Goal: Task Accomplishment & Management: Manage account settings

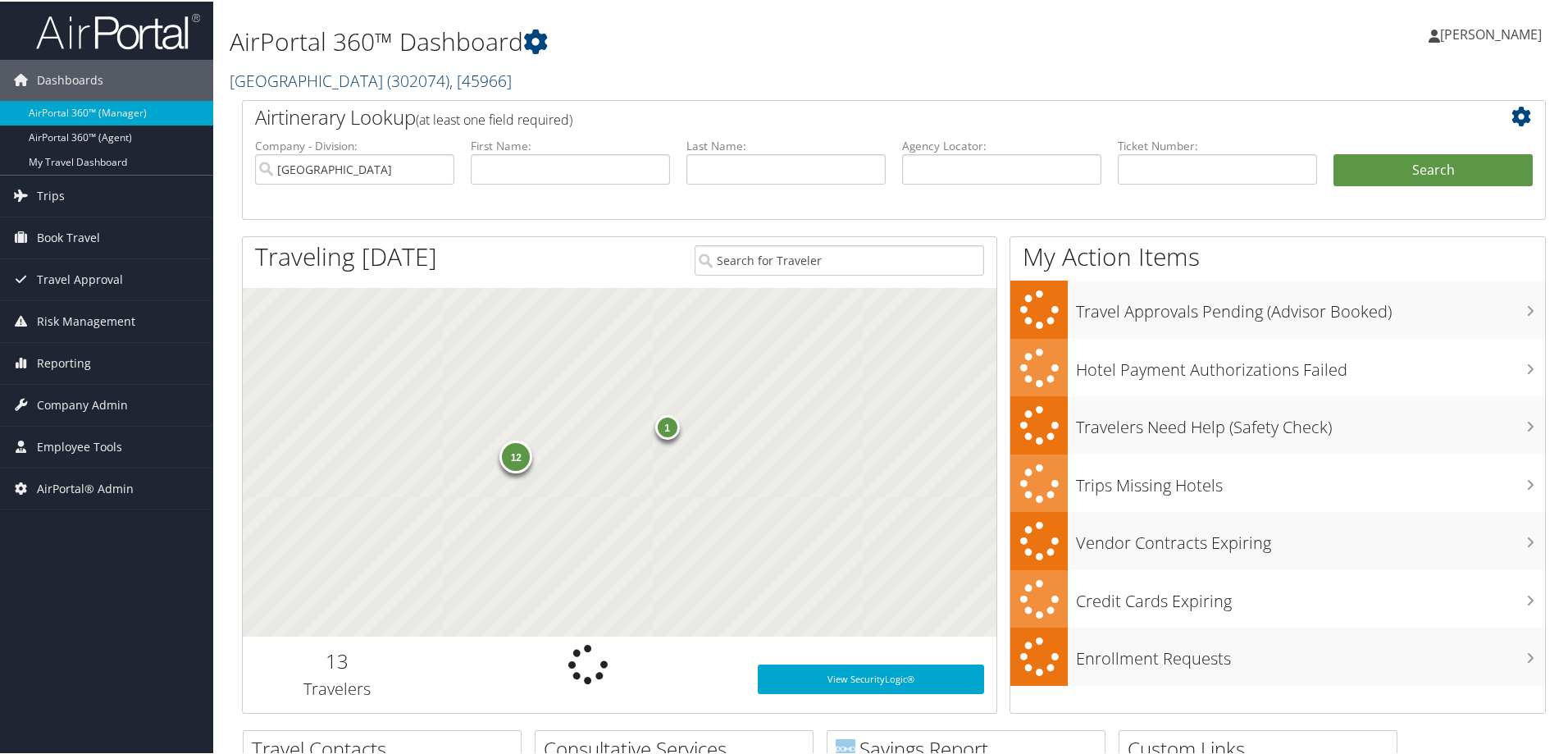
click at [337, 82] on link "[GEOGRAPHIC_DATA][DEMOGRAPHIC_DATA] ( 302074 ) , [ 45966 ]" at bounding box center [370, 79] width 282 height 22
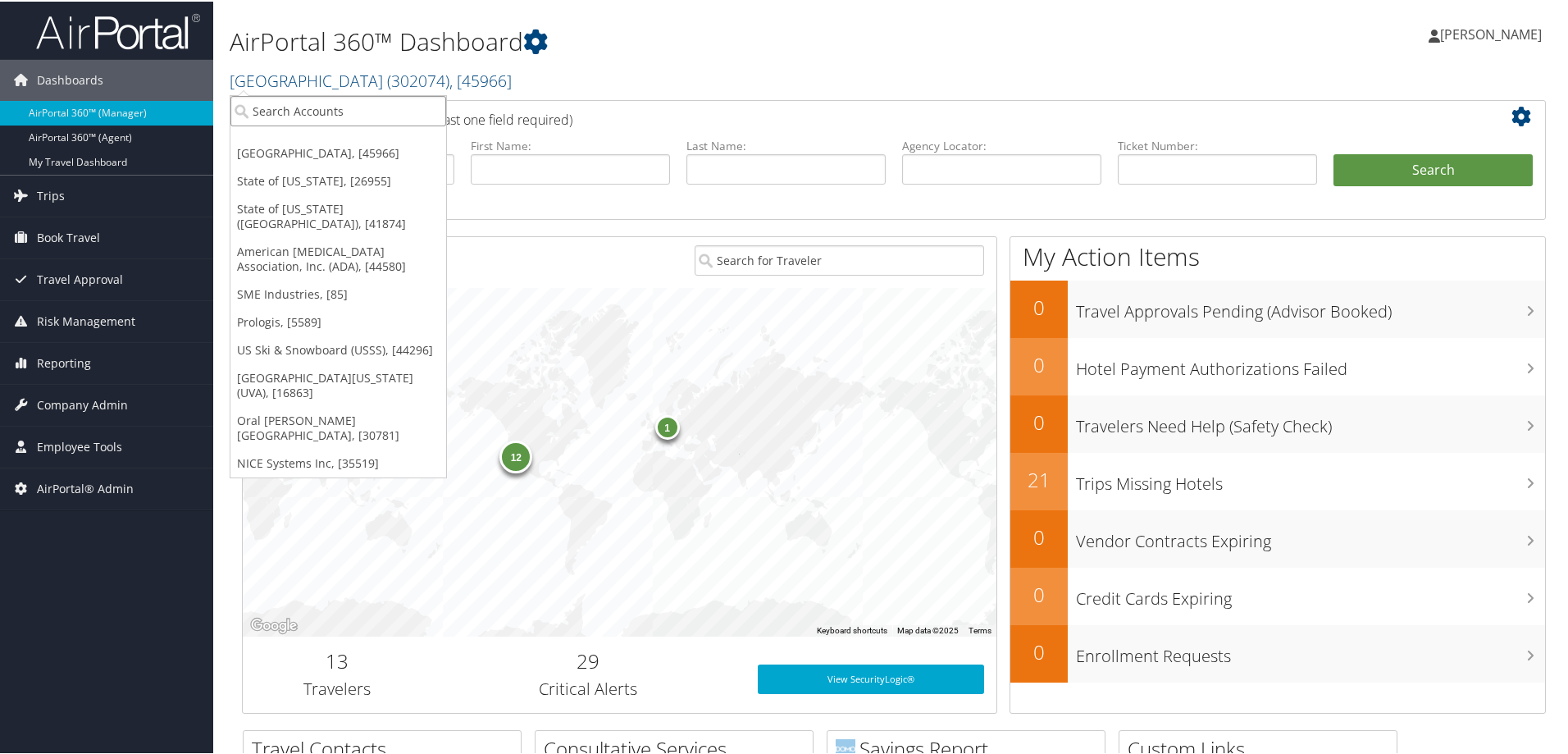
click at [320, 114] on input "search" at bounding box center [338, 110] width 216 height 30
type input "[GEOGRAPHIC_DATA][US_STATE]"
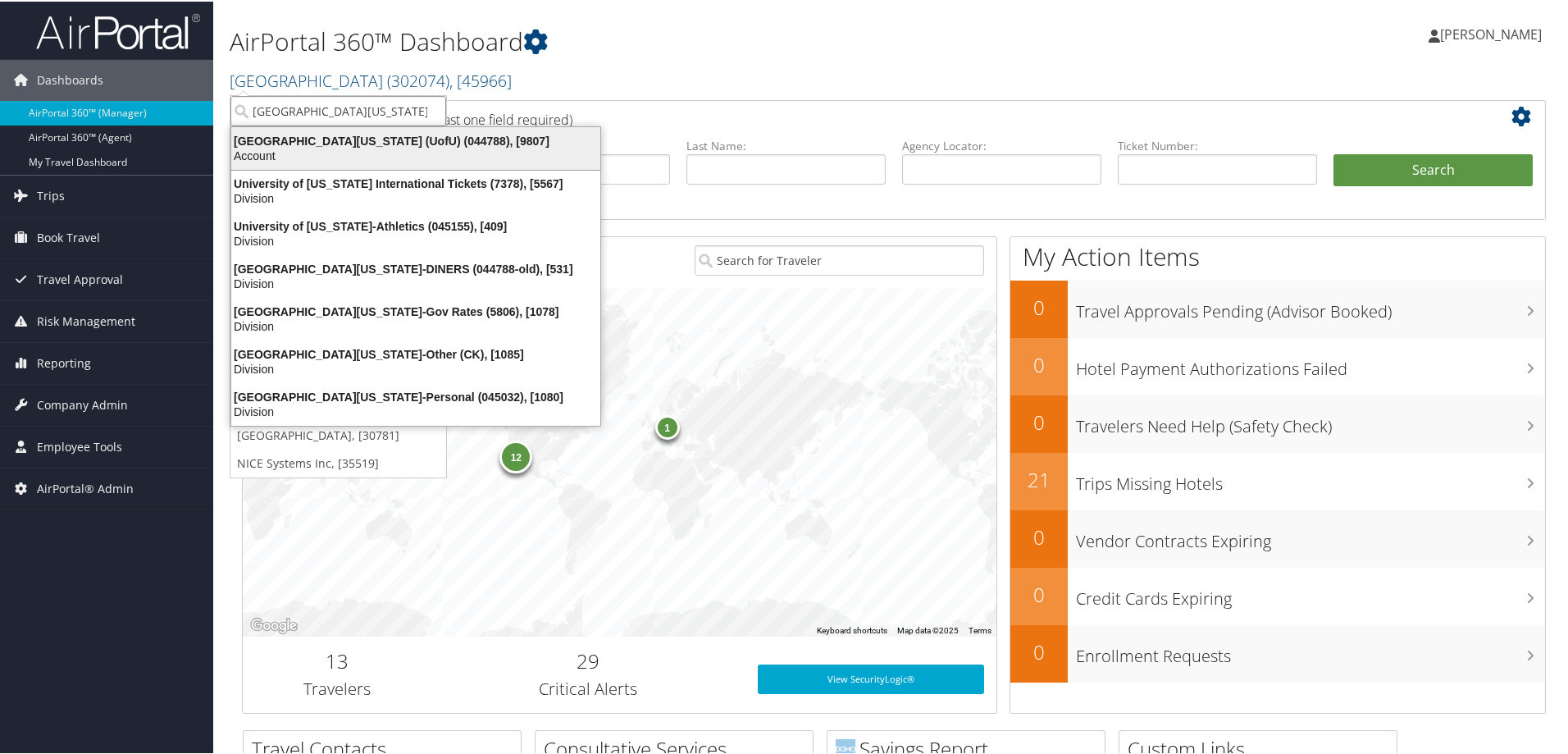
click at [417, 152] on div "Account" at bounding box center [416, 154] width 388 height 15
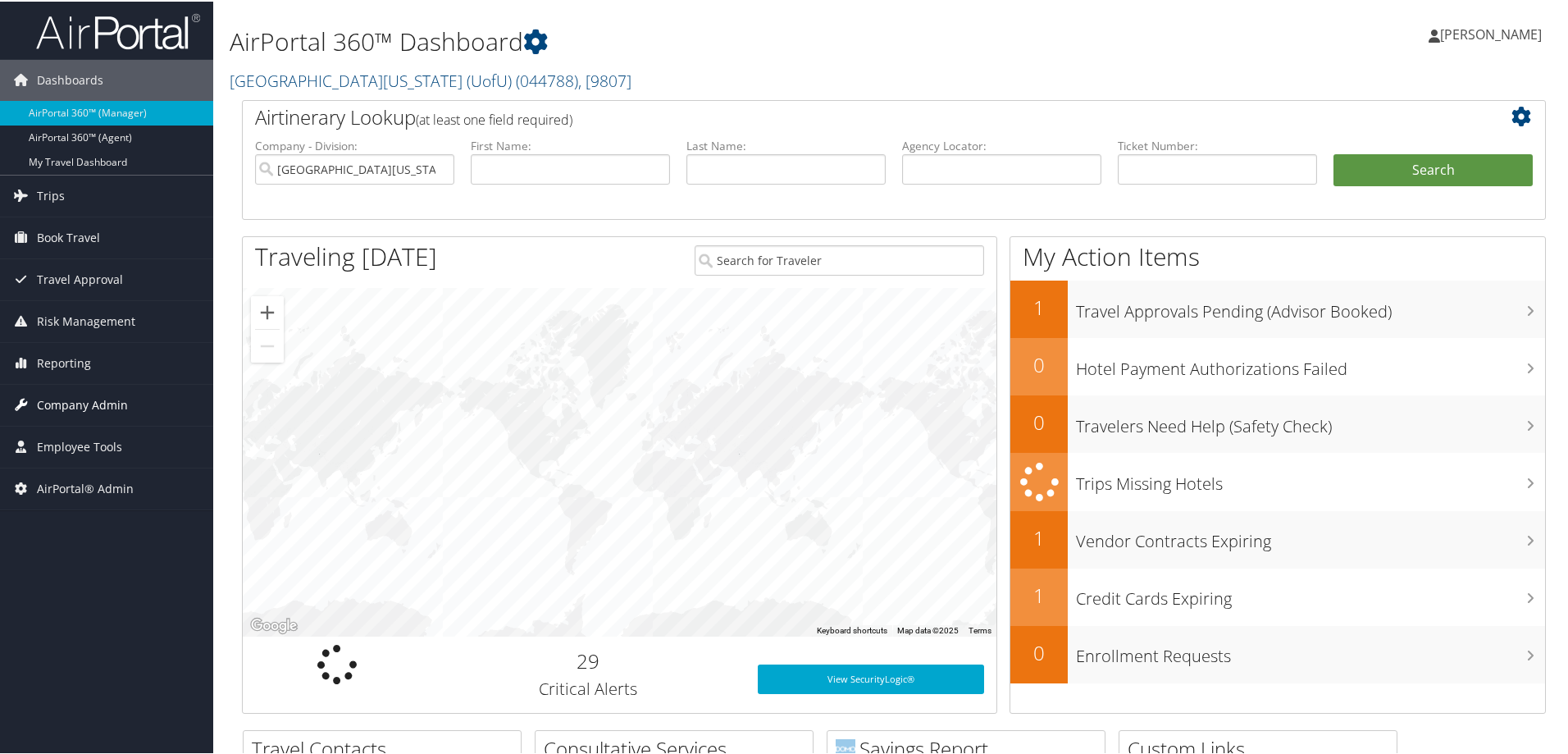
click at [90, 403] on span "Company Admin" at bounding box center [82, 403] width 91 height 41
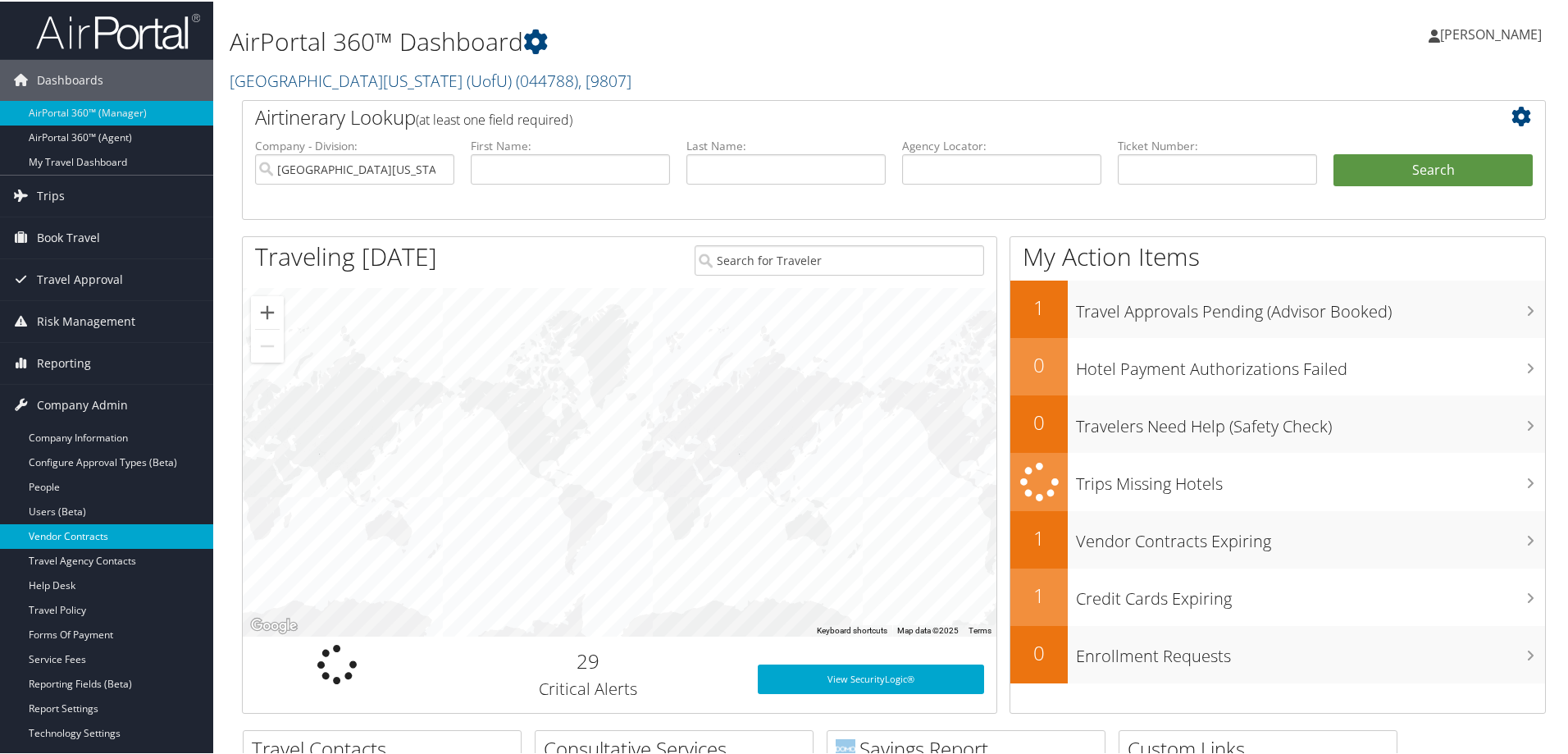
click at [95, 529] on link "Vendor Contracts" at bounding box center [106, 534] width 213 height 25
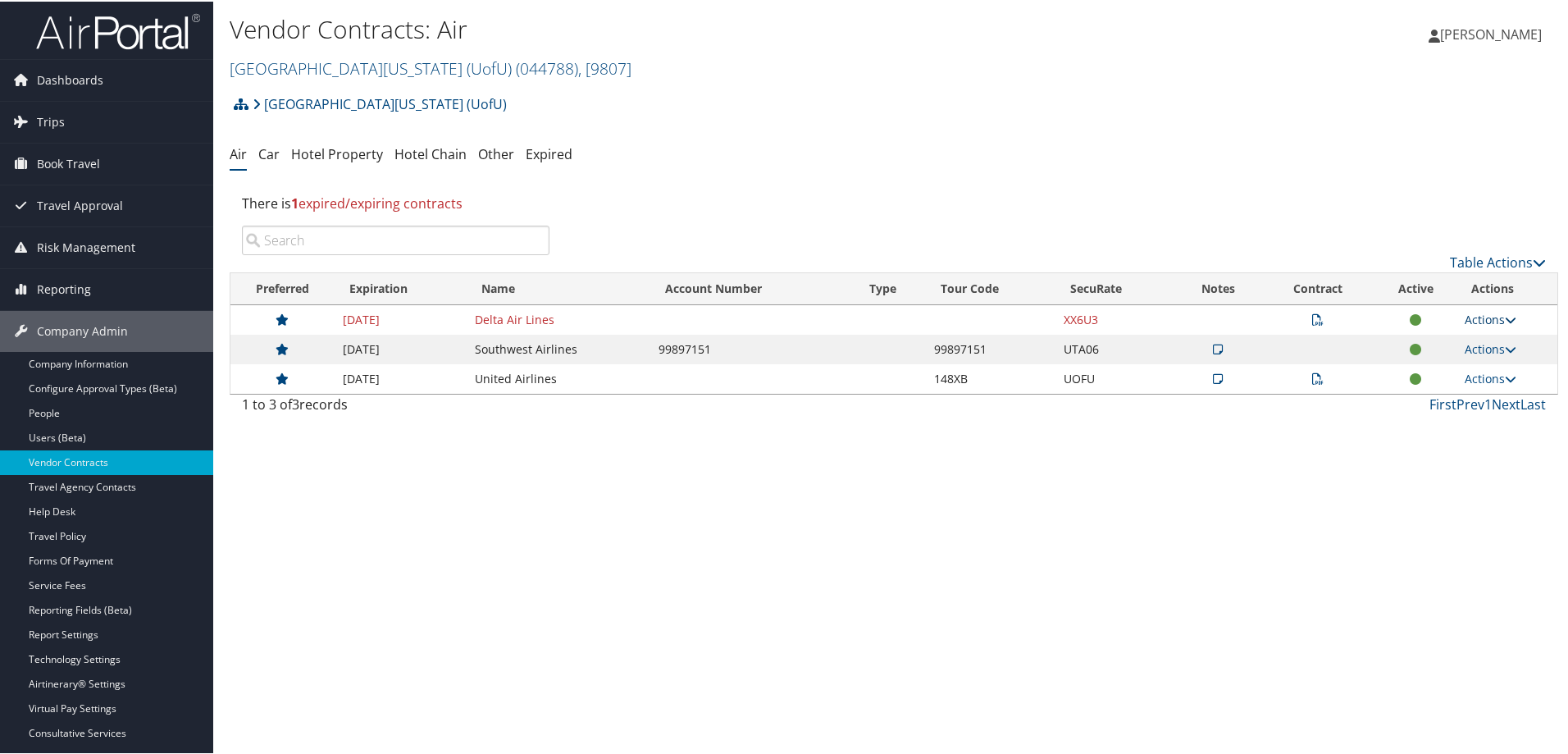
click at [1498, 317] on link "Actions" at bounding box center [1490, 317] width 52 height 15
click at [1480, 339] on link "View Contracts" at bounding box center [1451, 341] width 109 height 27
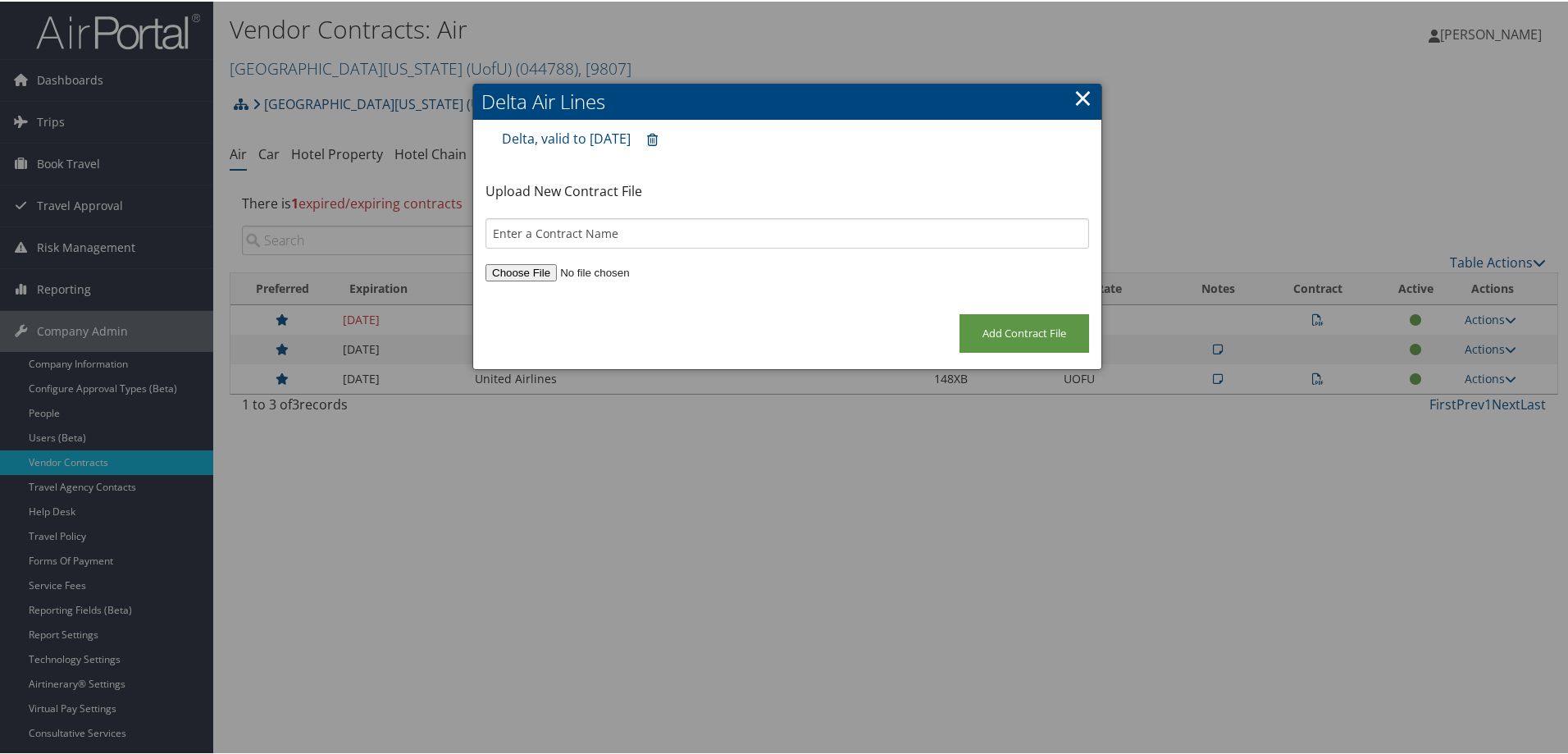
click at [1078, 97] on link "×" at bounding box center [1083, 96] width 19 height 33
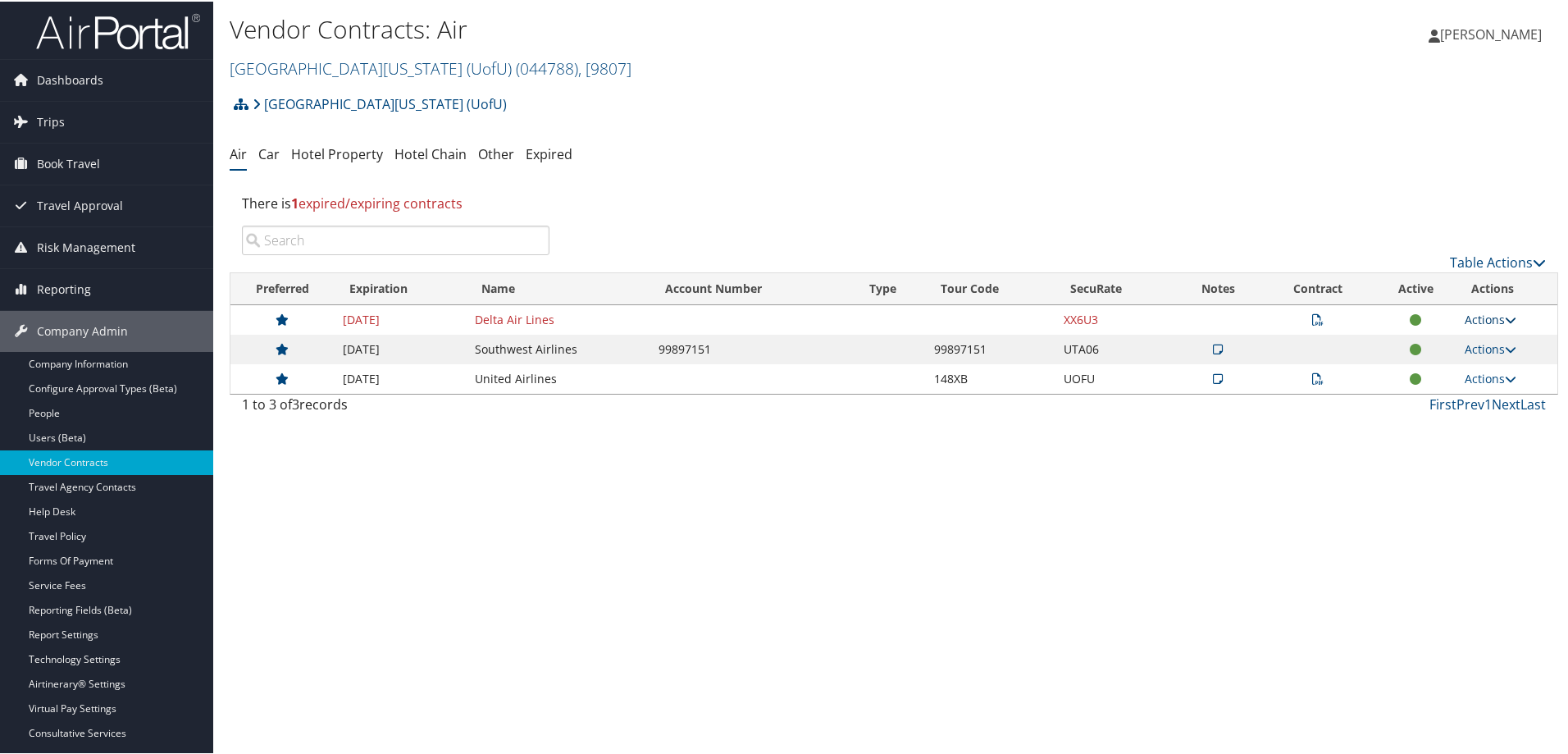
click at [1474, 318] on link "Actions" at bounding box center [1490, 317] width 52 height 15
click at [1312, 315] on icon at bounding box center [1318, 318] width 11 height 11
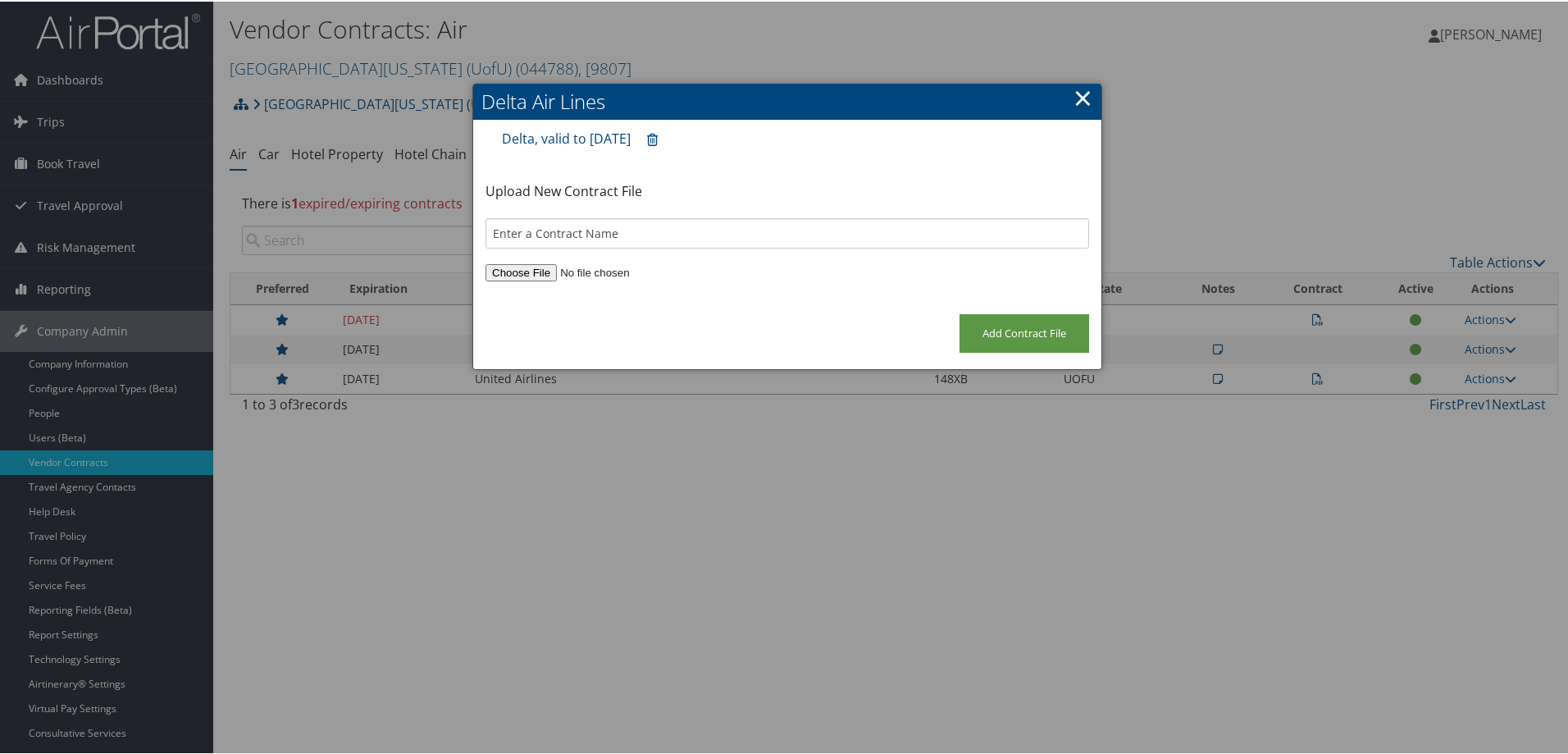
click at [1081, 96] on link "×" at bounding box center [1083, 96] width 19 height 33
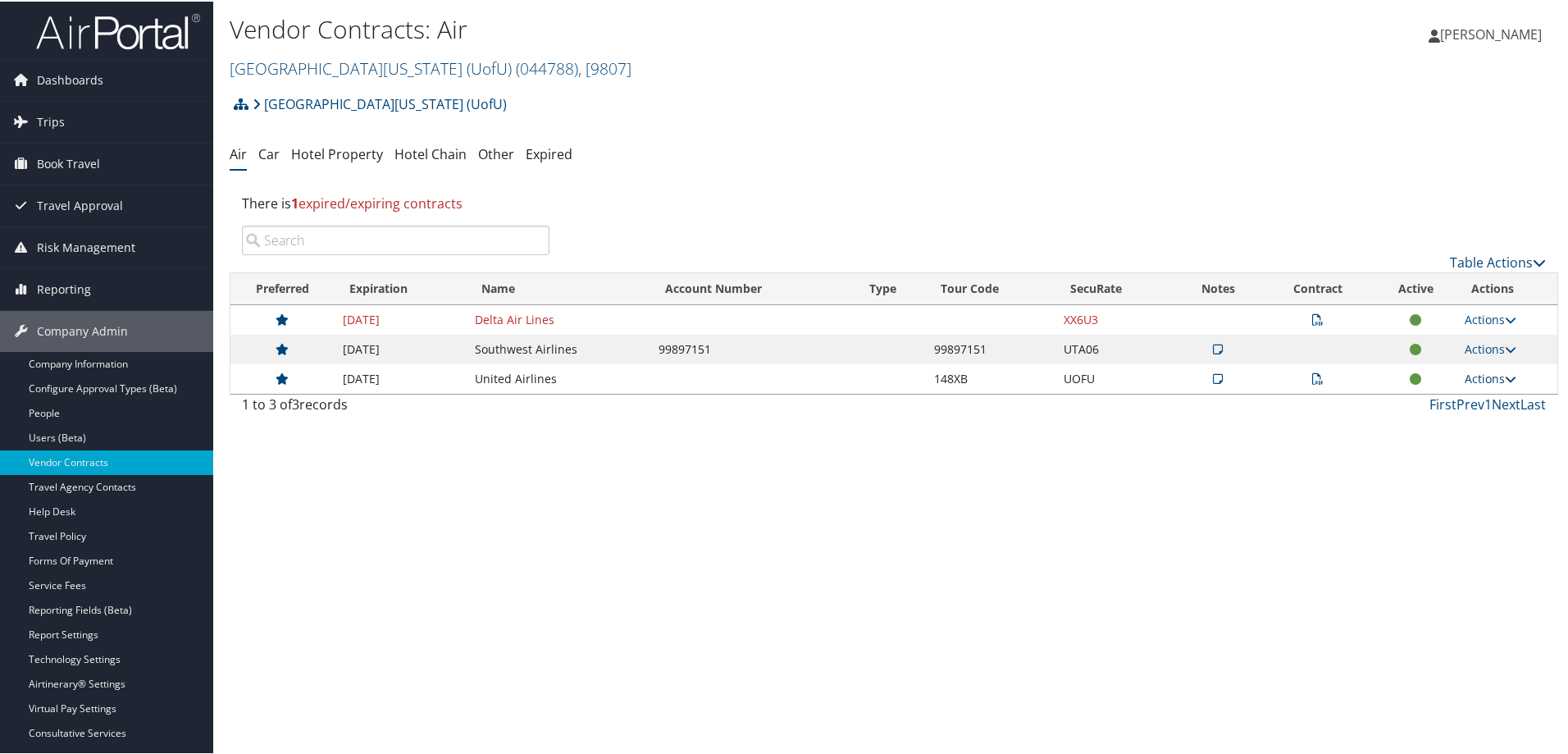
click at [1479, 376] on link "Actions" at bounding box center [1490, 377] width 52 height 15
click at [1446, 397] on link "View Notes" at bounding box center [1451, 401] width 109 height 27
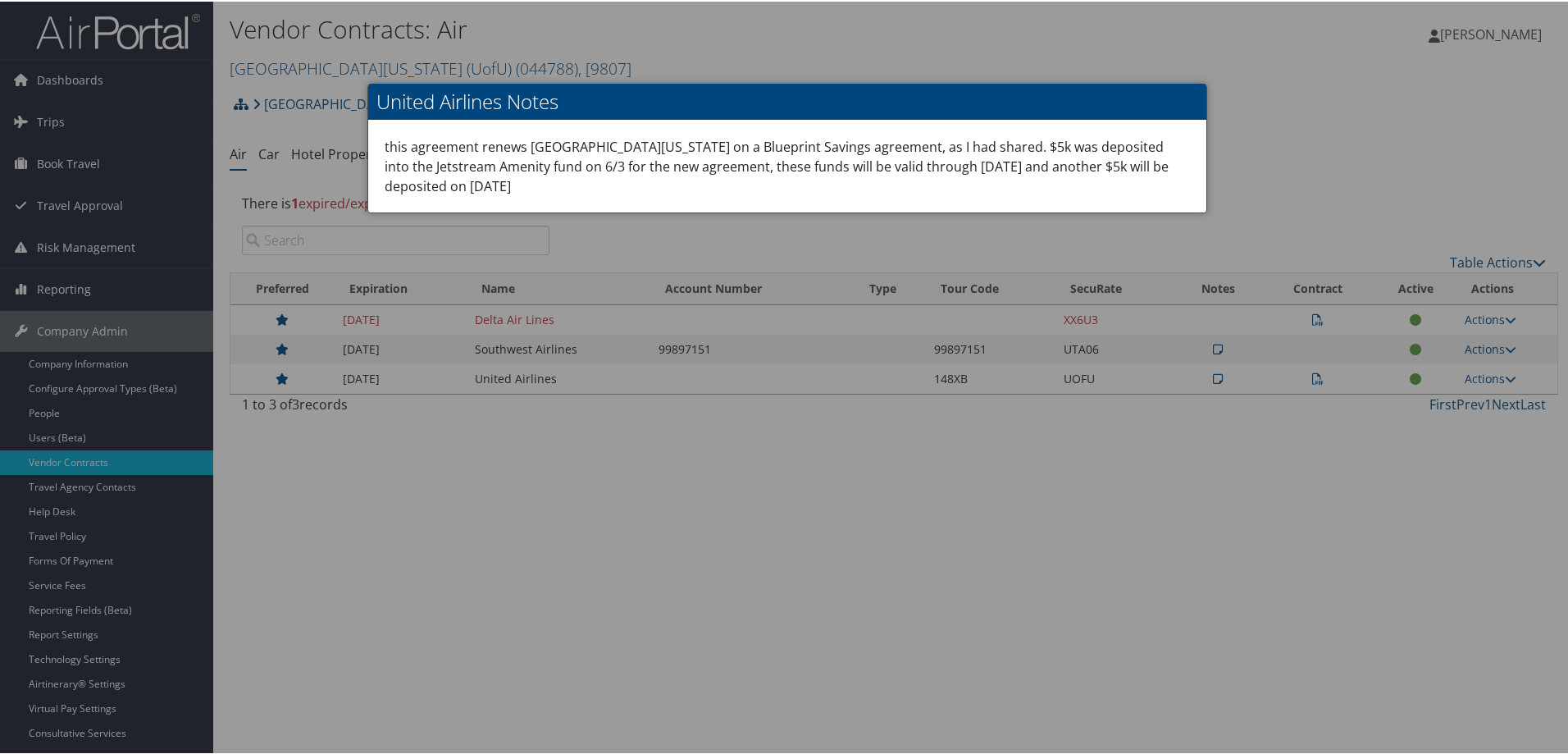
click at [669, 560] on div at bounding box center [787, 377] width 1575 height 754
